Goal: Information Seeking & Learning: Learn about a topic

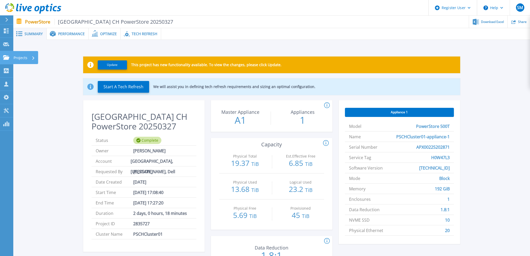
click at [7, 56] on icon at bounding box center [6, 57] width 6 height 4
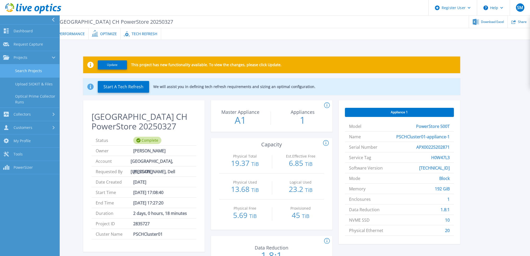
click at [20, 70] on link "Search Projects" at bounding box center [29, 70] width 59 height 13
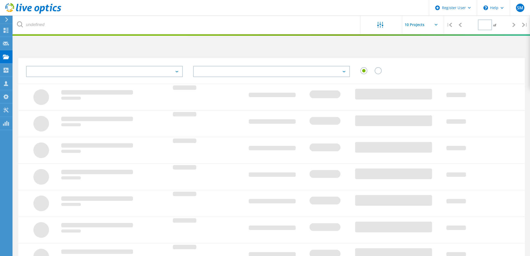
type input "1"
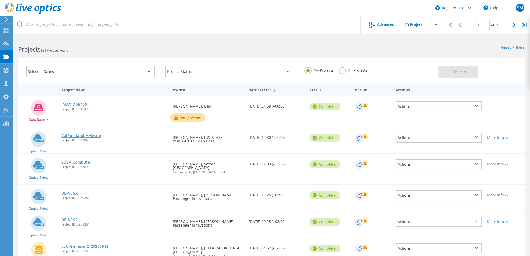
click at [98, 135] on link "CalPortland VMware" at bounding box center [81, 136] width 40 height 4
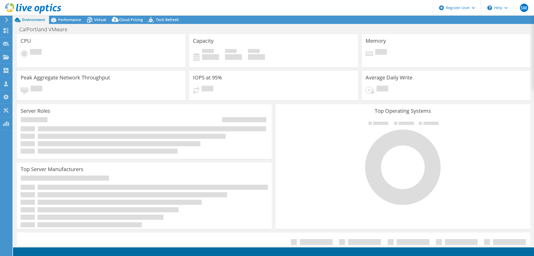
select select "USWest"
select select "USD"
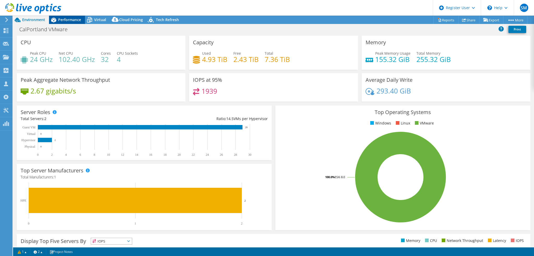
click at [71, 21] on span "Performance" at bounding box center [69, 19] width 23 height 5
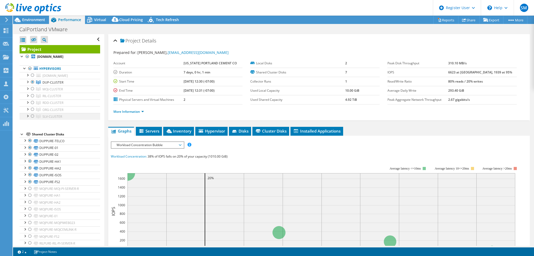
click at [33, 114] on div at bounding box center [32, 116] width 5 height 6
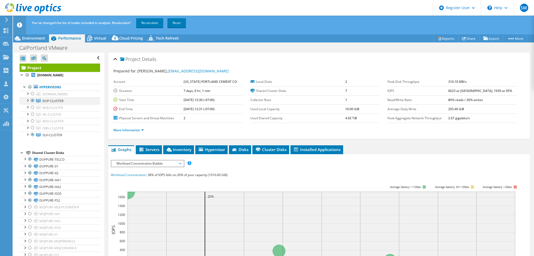
click at [32, 100] on div at bounding box center [32, 101] width 5 height 6
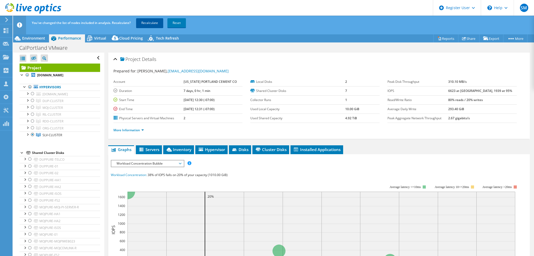
click at [158, 23] on link "Recalculate" at bounding box center [149, 22] width 27 height 9
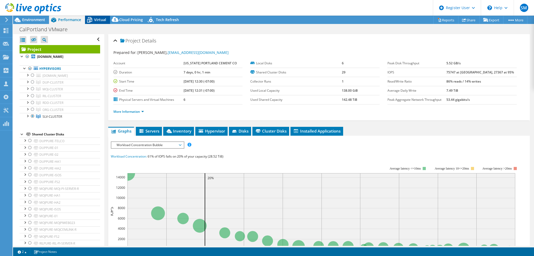
click at [100, 20] on span "Virtual" at bounding box center [100, 19] width 12 height 5
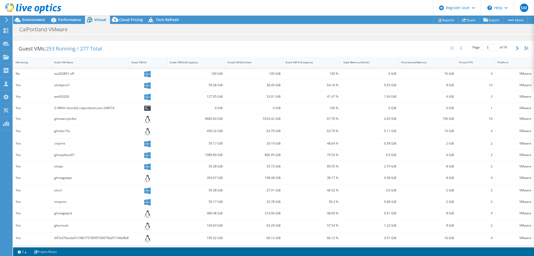
scroll to position [44, 0]
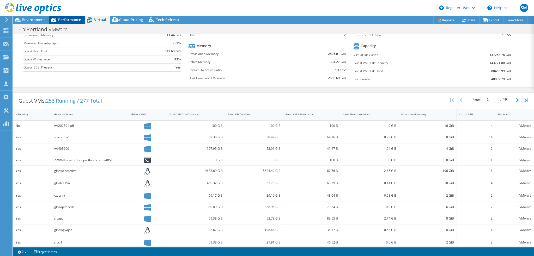
click at [67, 21] on span "Performance" at bounding box center [69, 19] width 23 height 5
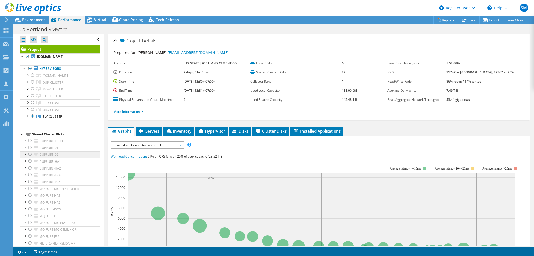
scroll to position [0, 0]
click at [142, 143] on span "Workload Concentration Bubble" at bounding box center [147, 145] width 67 height 6
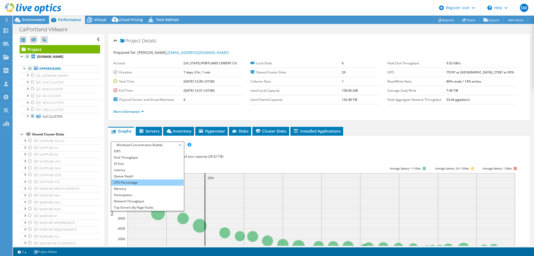
click at [137, 182] on li "CPU Percentage" at bounding box center [147, 183] width 72 height 6
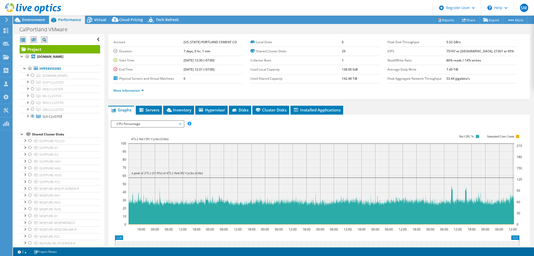
scroll to position [26, 0]
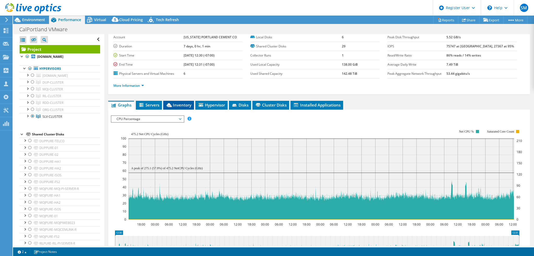
click at [180, 103] on span "Inventory" at bounding box center [179, 104] width 26 height 5
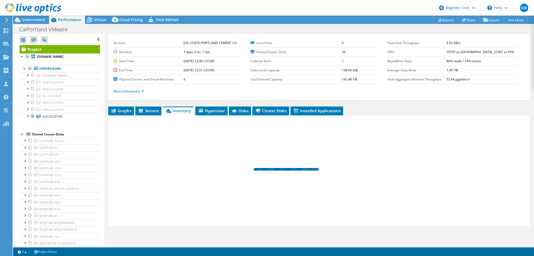
scroll to position [20, 0]
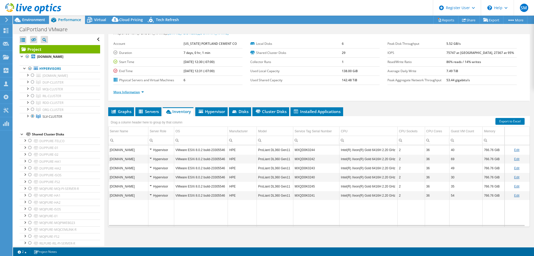
drag, startPoint x: 123, startPoint y: 91, endPoint x: 136, endPoint y: 93, distance: 13.2
click at [123, 91] on link "More Information" at bounding box center [128, 92] width 31 height 4
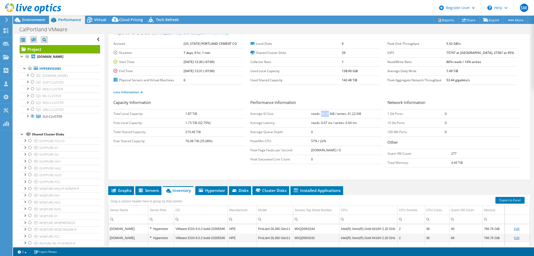
drag, startPoint x: 319, startPoint y: 113, endPoint x: 327, endPoint y: 114, distance: 7.4
click at [327, 114] on b "reads: 66.16 KiB / writes: 41.22 KiB" at bounding box center [336, 114] width 50 height 4
copy b "66.16"
